Goal: Task Accomplishment & Management: Use online tool/utility

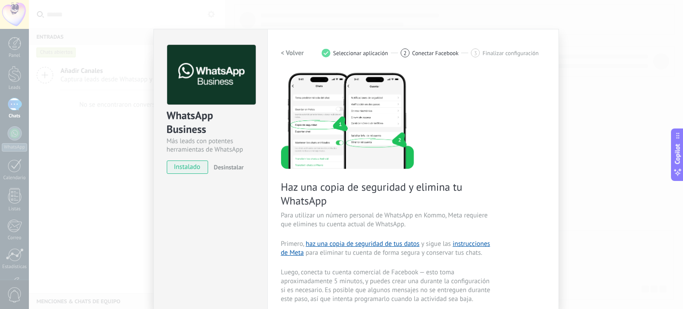
click at [281, 49] on h2 "< Volver" at bounding box center [292, 53] width 23 height 8
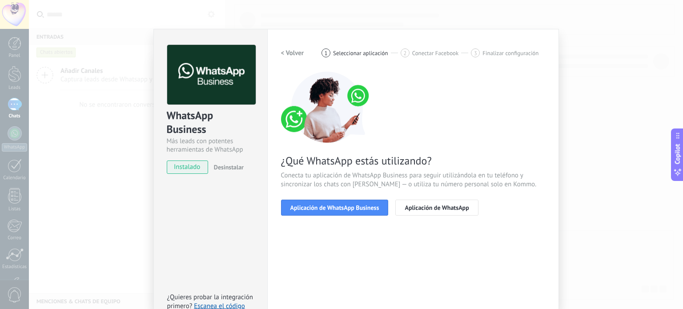
click at [278, 53] on div "Configuraciones Autorizaciones This tab logs the users who have granted integra…" at bounding box center [413, 182] width 292 height 307
click at [283, 53] on h2 "< Volver" at bounding box center [292, 53] width 23 height 8
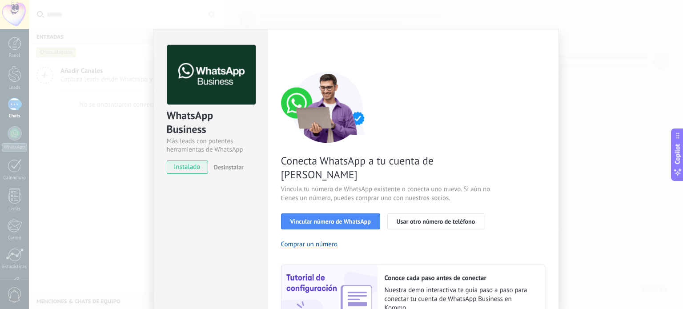
click at [648, 83] on div "WhatsApp Business Más leads con potentes herramientas de WhatsApp instalado Des…" at bounding box center [356, 154] width 654 height 309
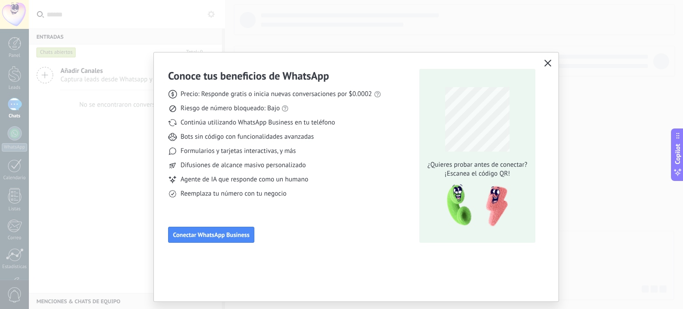
click at [546, 60] on icon "button" at bounding box center [548, 63] width 7 height 7
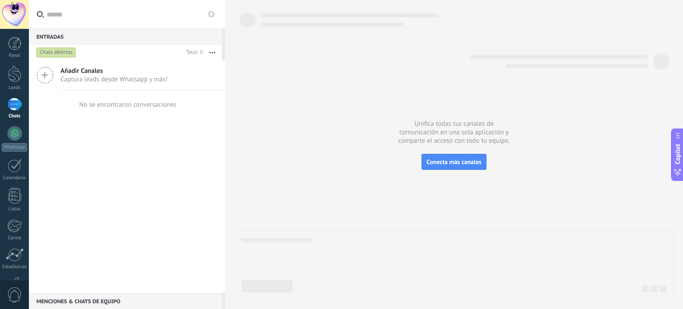
scroll to position [61, 0]
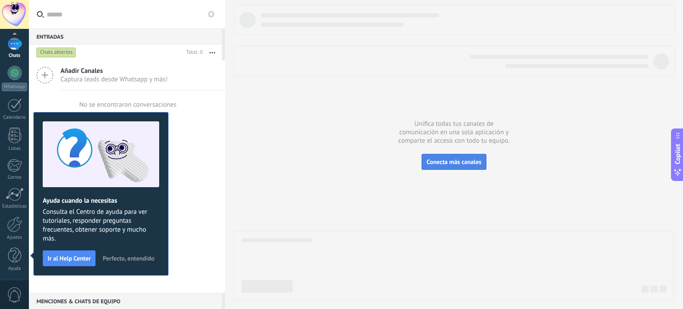
click at [450, 158] on span "Conecta más canales" at bounding box center [454, 162] width 55 height 8
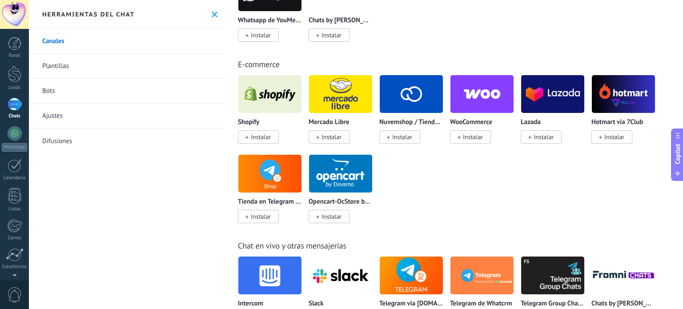
scroll to position [466, 0]
